Goal: Task Accomplishment & Management: Manage account settings

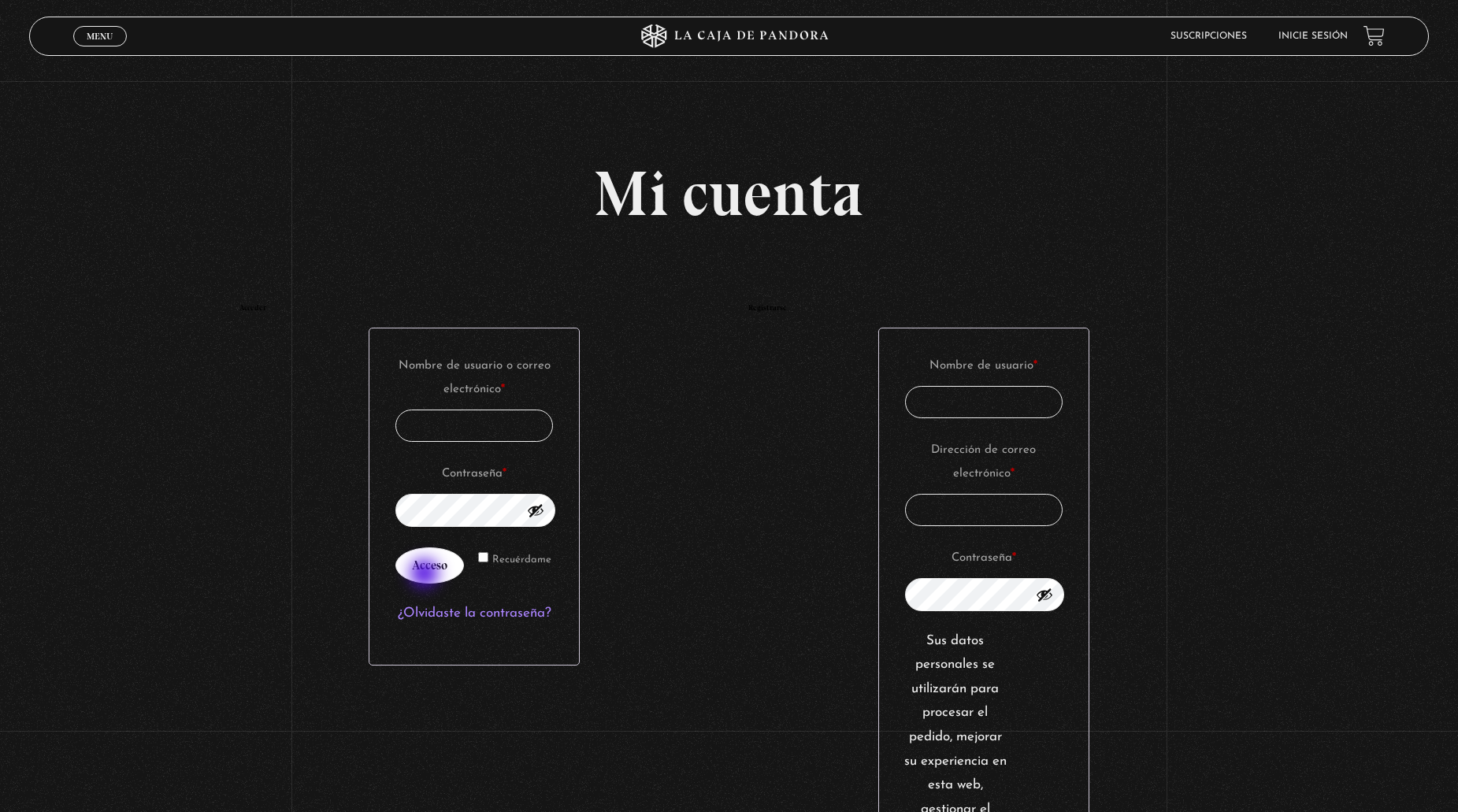
type input "oscar.rojas"
click at [426, 575] on button "Acceso" at bounding box center [430, 565] width 69 height 36
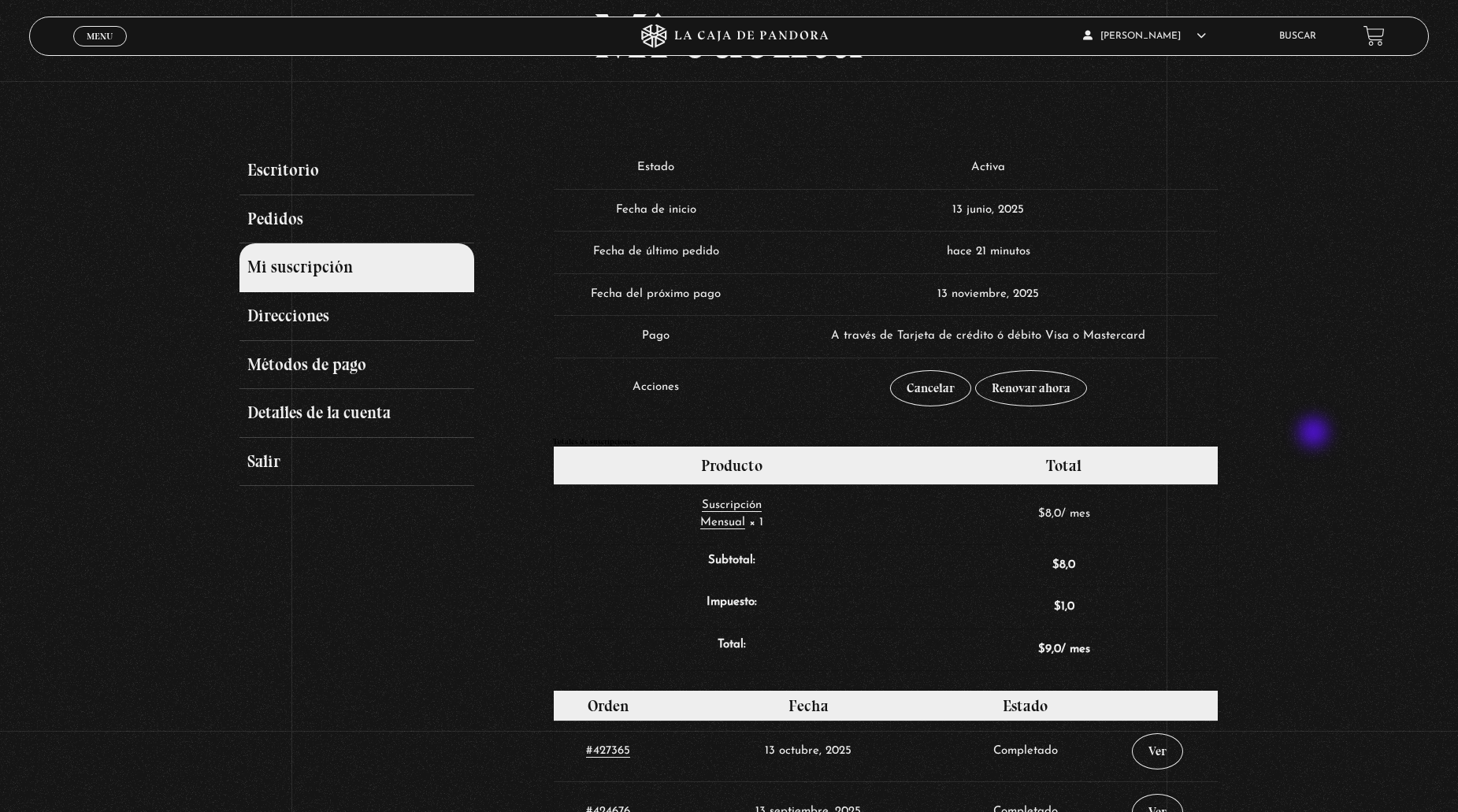
scroll to position [157, 0]
click at [929, 391] on link "Cancelar" at bounding box center [931, 388] width 81 height 36
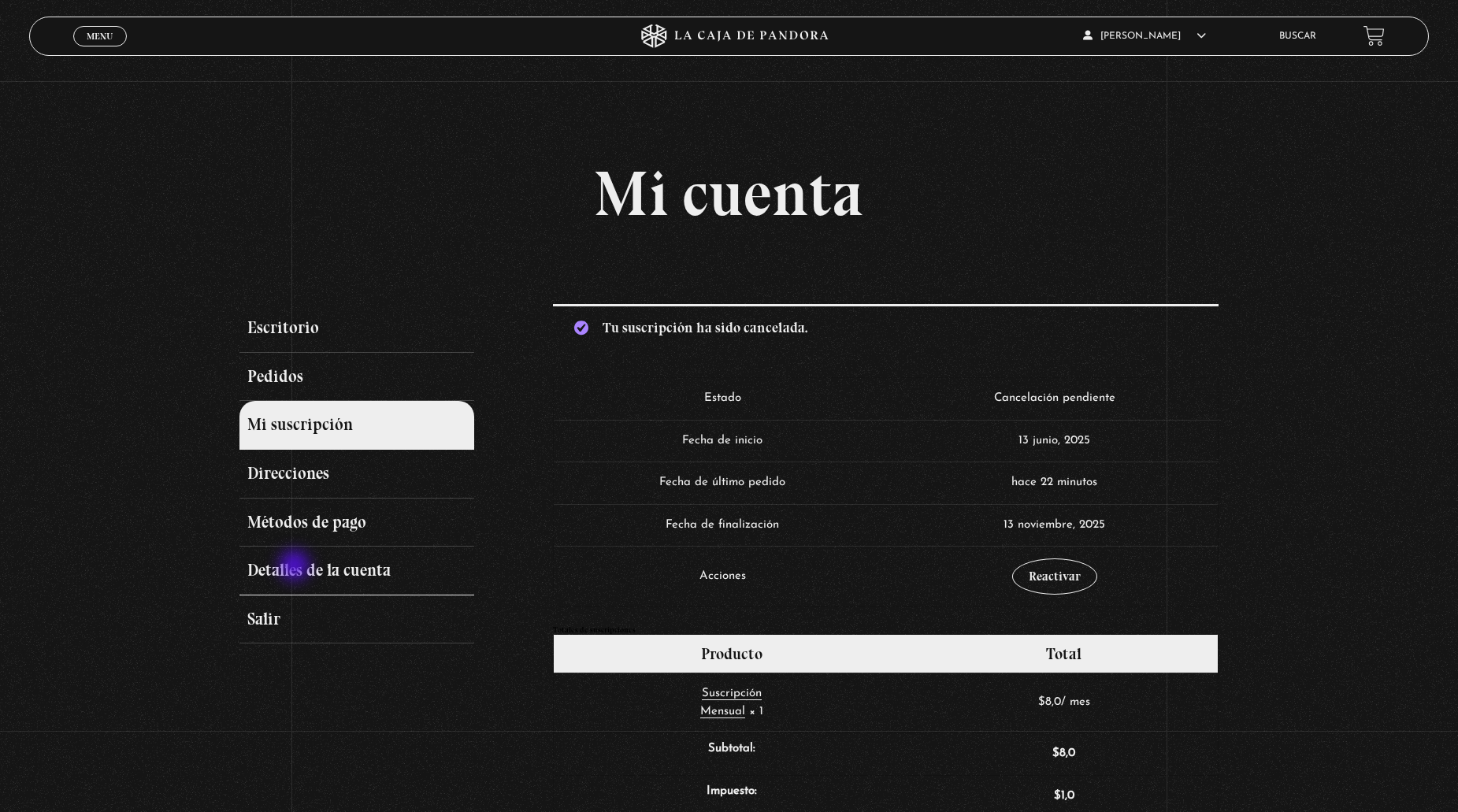
click at [296, 567] on link "Detalles de la cuenta" at bounding box center [357, 570] width 236 height 49
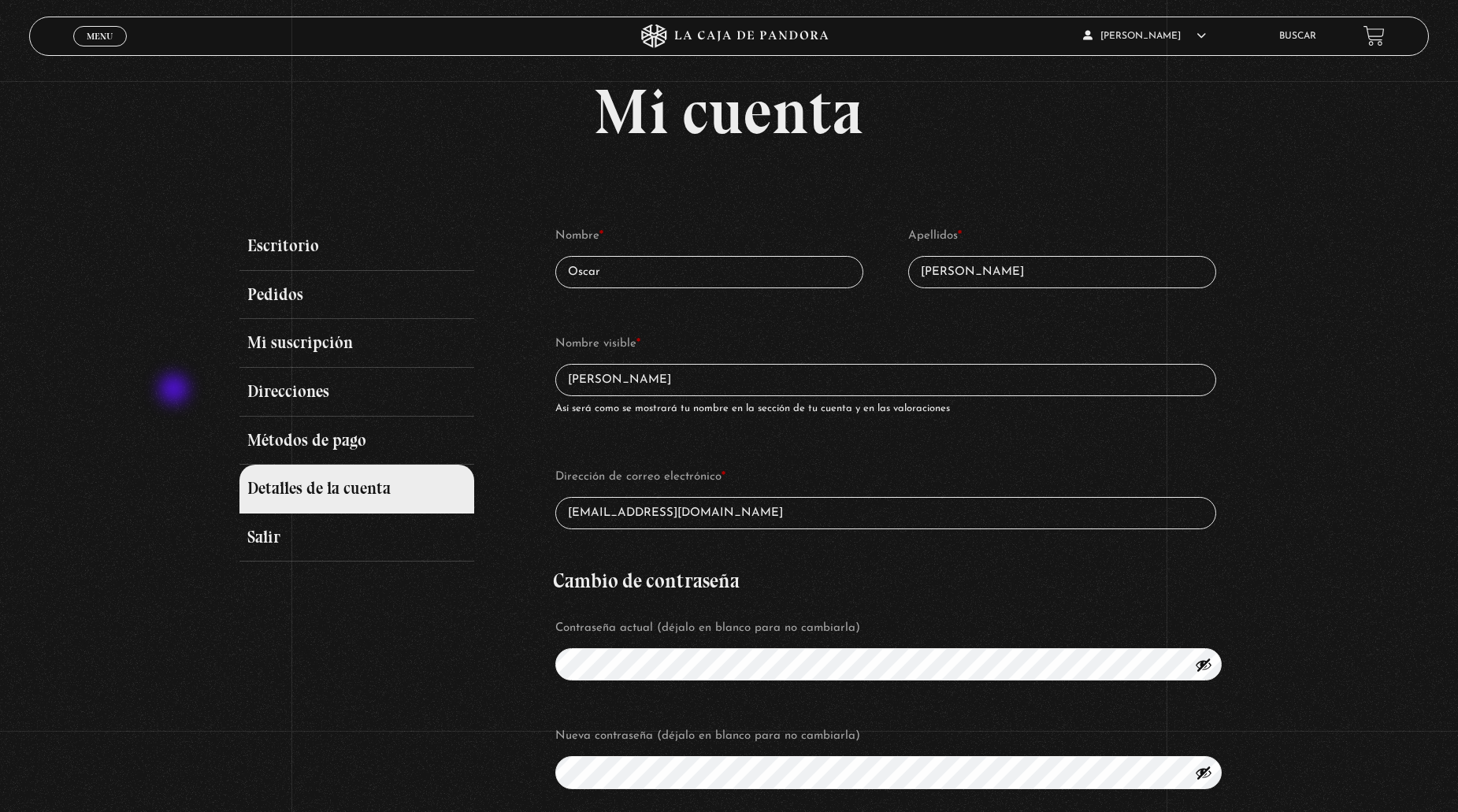
scroll to position [157, 0]
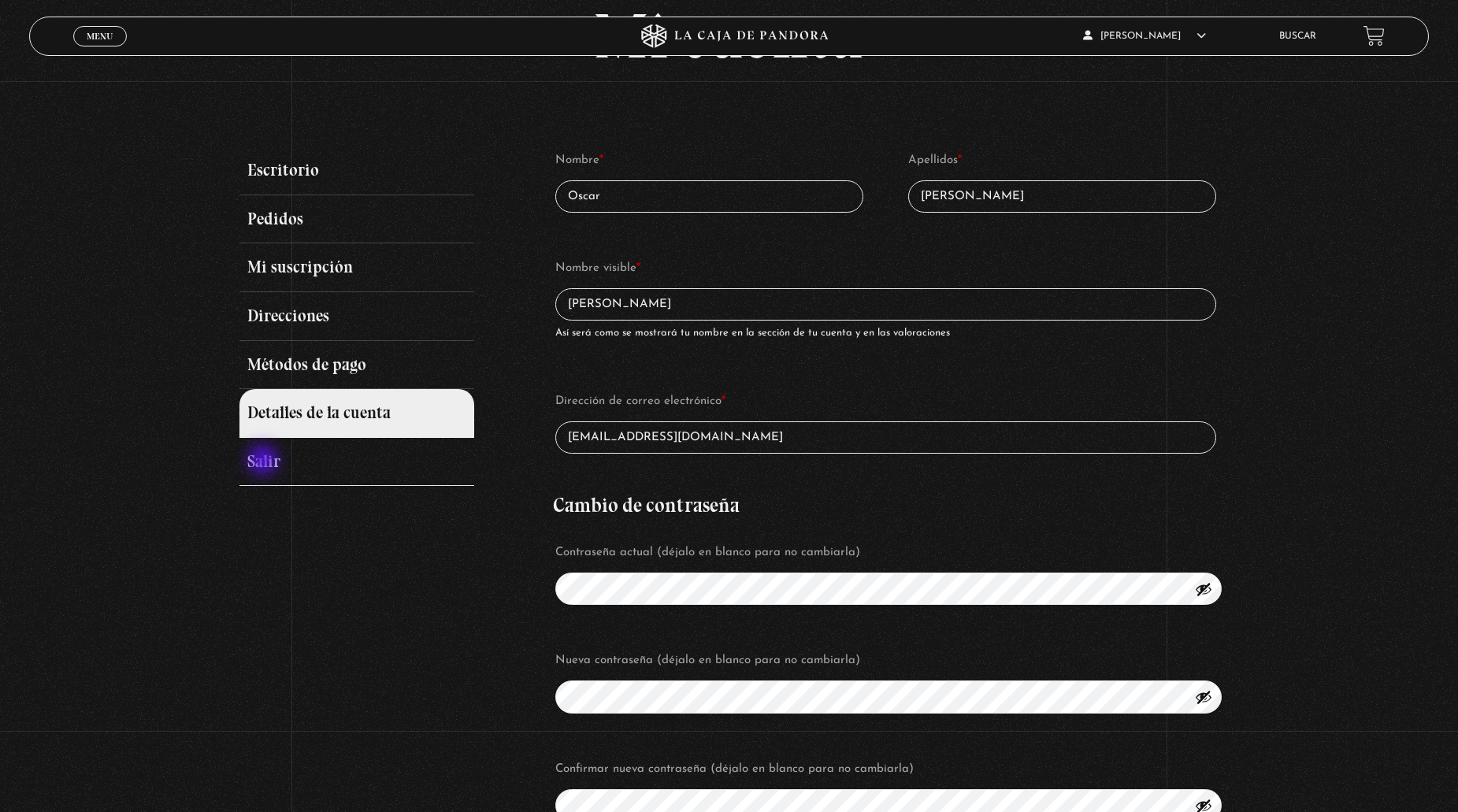
click at [265, 462] on link "Salir" at bounding box center [357, 462] width 236 height 49
